Goal: Task Accomplishment & Management: Use online tool/utility

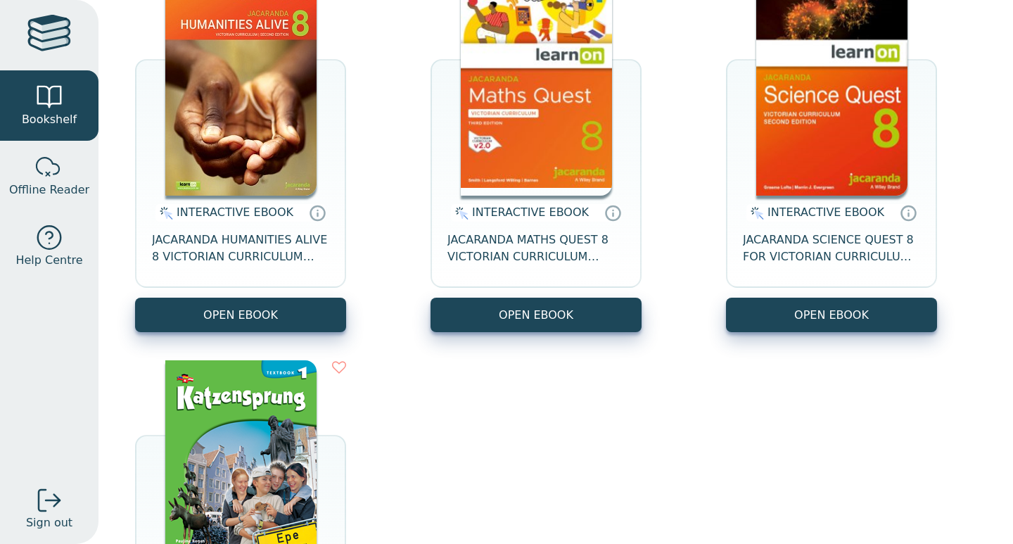
scroll to position [220, 0]
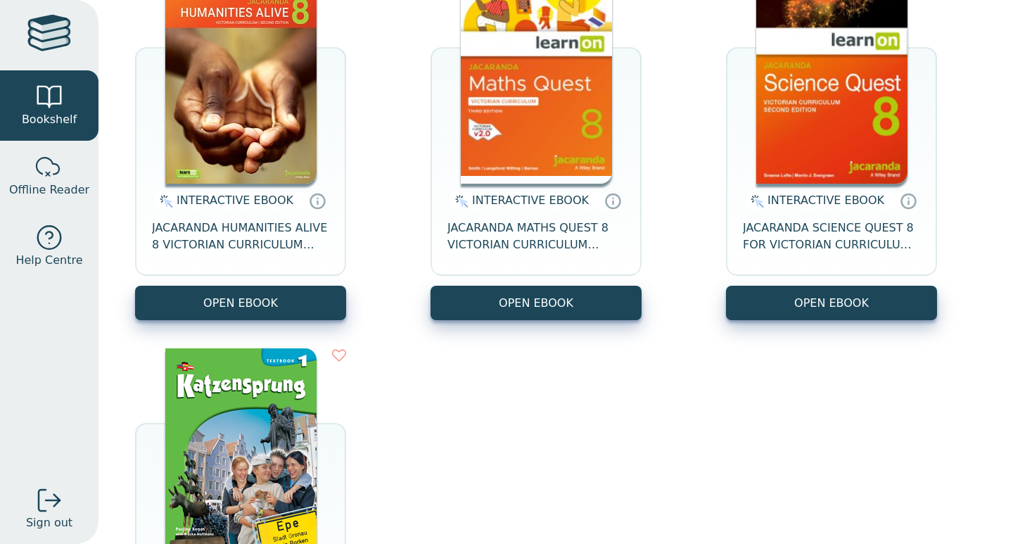
click at [306, 285] on div "INTERACTIVE EBOOK JACARANDA HUMANITIES ALIVE 8 VICTORIAN CURRICULUM LEARNON EBO…" at bounding box center [240, 235] width 211 height 102
click at [306, 293] on button "OPEN EBOOK" at bounding box center [240, 303] width 211 height 34
